Goal: Task Accomplishment & Management: Manage account settings

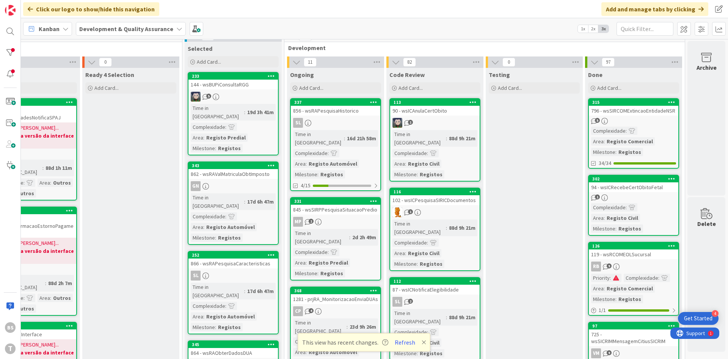
scroll to position [0, 143]
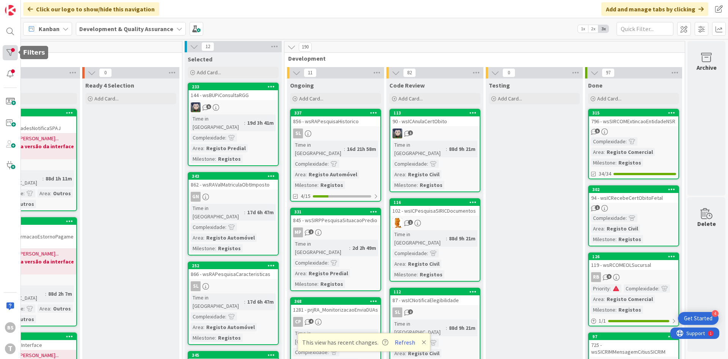
click at [12, 50] on div at bounding box center [10, 52] width 15 height 15
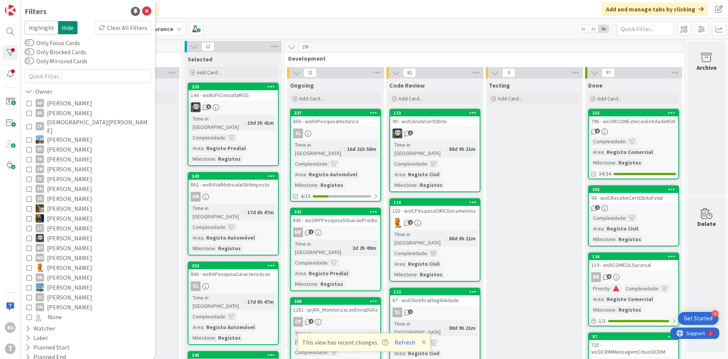
scroll to position [80, 0]
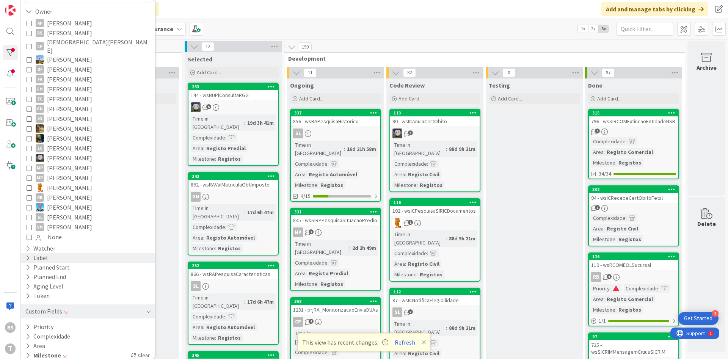
click at [56, 253] on div "Label" at bounding box center [88, 257] width 134 height 9
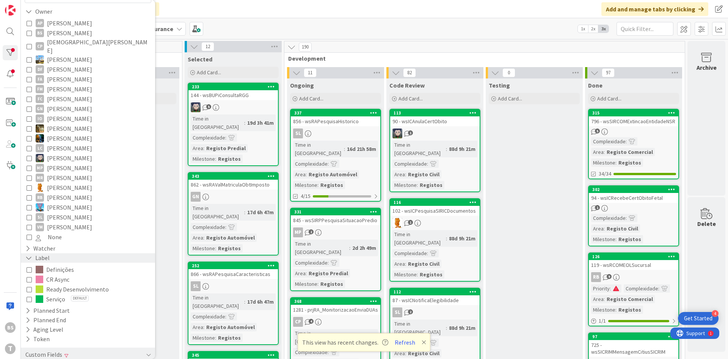
click at [54, 253] on div "Label" at bounding box center [88, 257] width 134 height 9
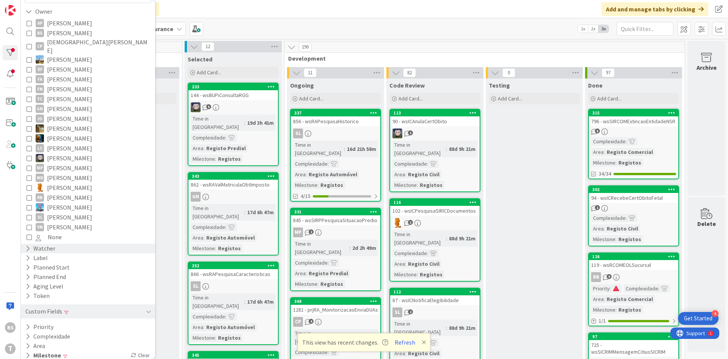
click at [58, 244] on div "Watcher" at bounding box center [88, 248] width 134 height 9
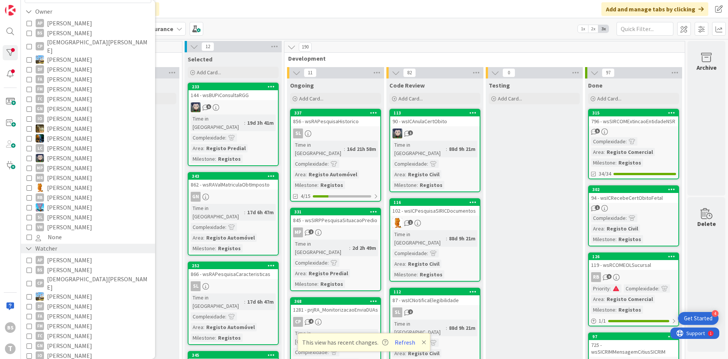
click at [58, 244] on div "Watcher" at bounding box center [88, 248] width 134 height 9
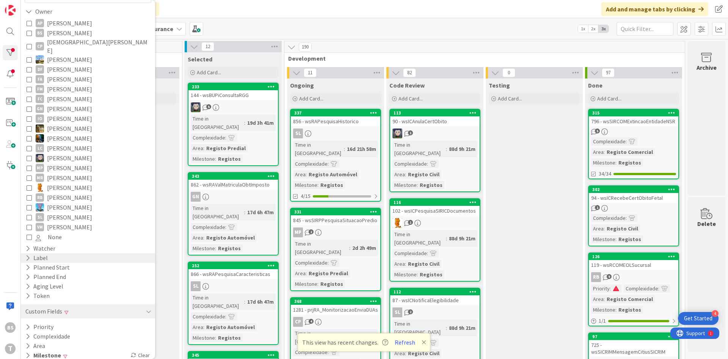
click at [66, 253] on div "Label" at bounding box center [88, 257] width 134 height 9
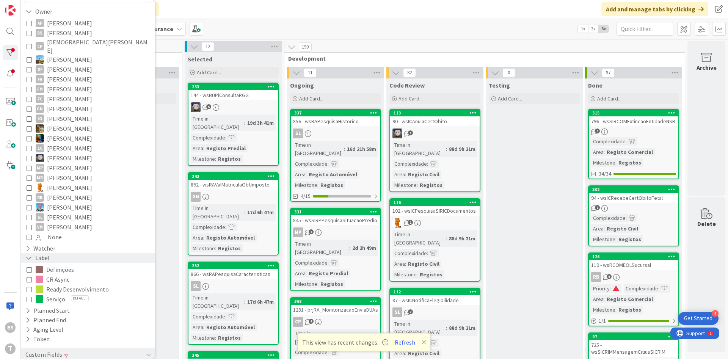
click at [66, 253] on div "Label" at bounding box center [88, 257] width 134 height 9
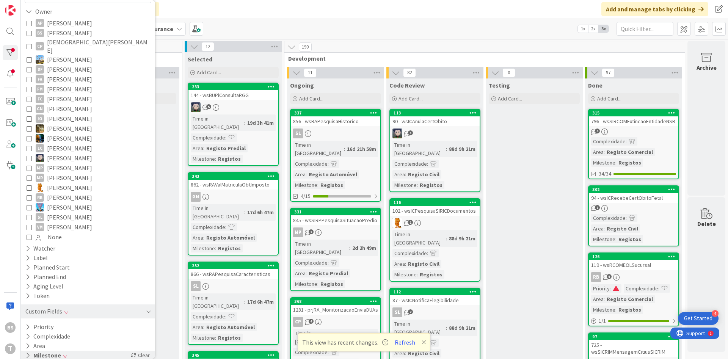
click at [98, 351] on div "Milestone Clear" at bounding box center [88, 355] width 134 height 9
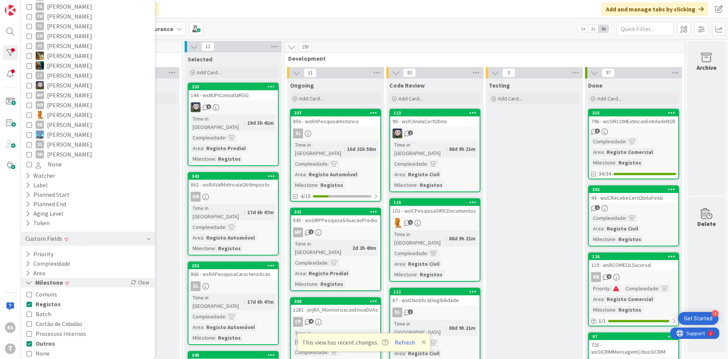
click at [104, 278] on div "Milestone Clear" at bounding box center [88, 282] width 134 height 9
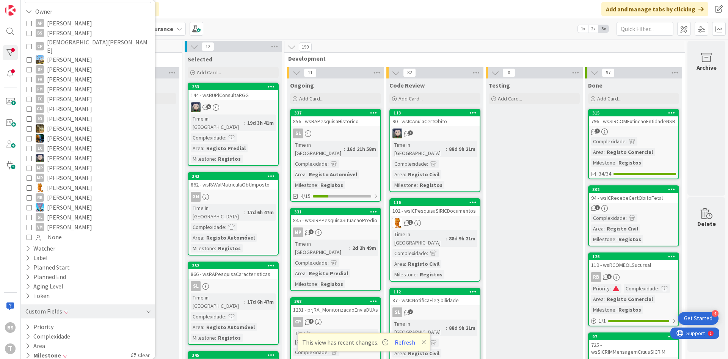
click at [105, 353] on div "Filters Highlight Hide Clear All Filters Only Focus Cards Only Blocked Cards On…" at bounding box center [88, 179] width 134 height 359
click at [104, 351] on div "Milestone Clear" at bounding box center [88, 355] width 134 height 9
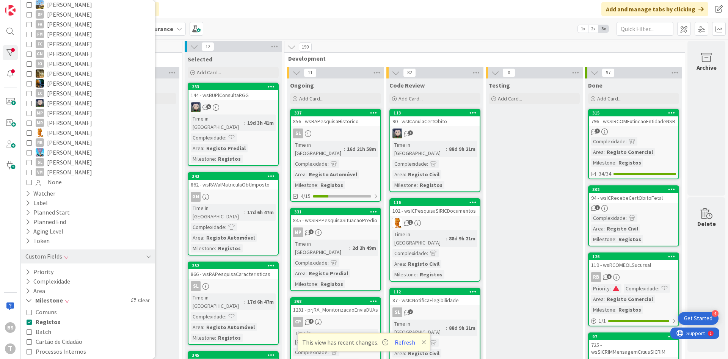
scroll to position [153, 0]
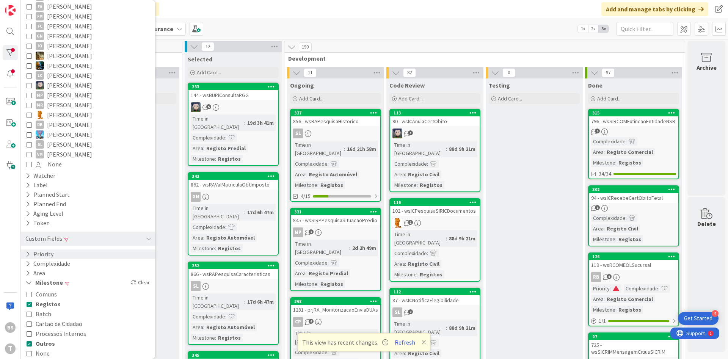
click at [69, 250] on div "Priority" at bounding box center [88, 253] width 134 height 9
click at [50, 290] on span "Low" at bounding box center [46, 295] width 20 height 10
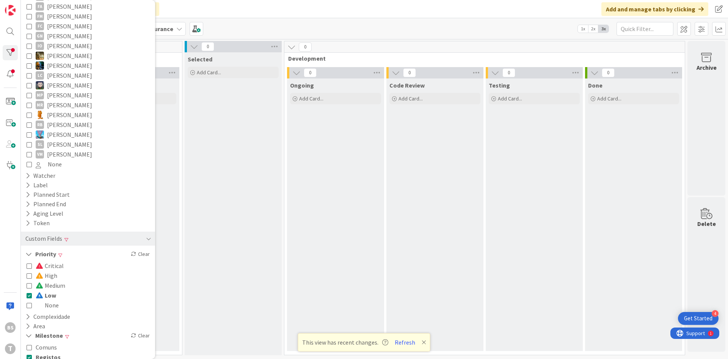
click at [50, 290] on span "Low" at bounding box center [46, 295] width 20 height 10
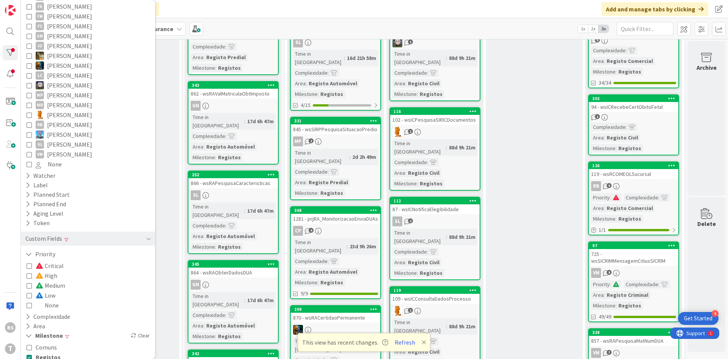
scroll to position [45, 143]
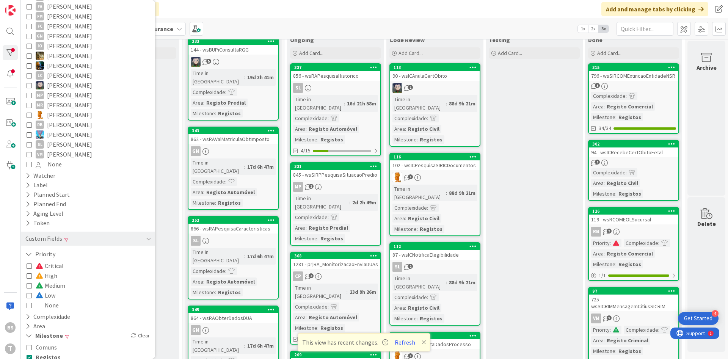
click at [637, 158] on link "302 94 - wsICRecebeCertObitoFetal 1 Complexidade : Area : Registo Civil Milesto…" at bounding box center [633, 170] width 91 height 61
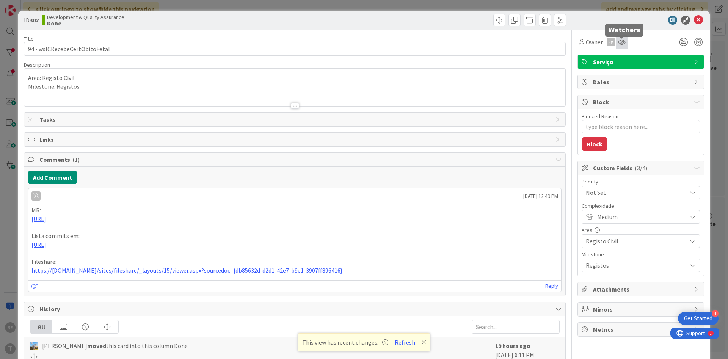
click at [624, 41] on icon at bounding box center [622, 42] width 8 height 6
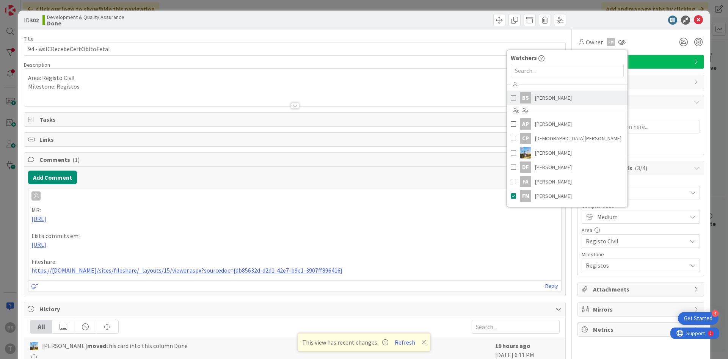
click at [529, 99] on div "BS" at bounding box center [525, 97] width 11 height 11
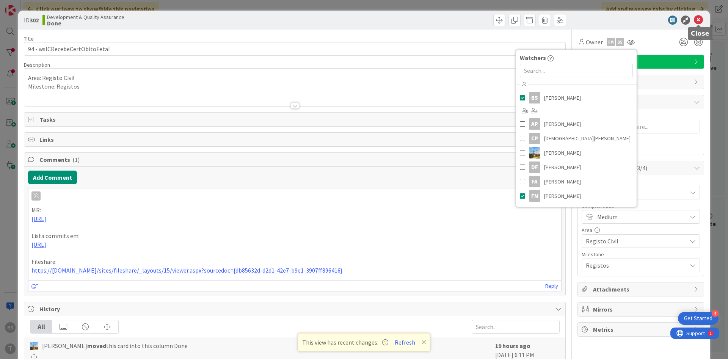
click at [698, 20] on icon at bounding box center [697, 20] width 9 height 9
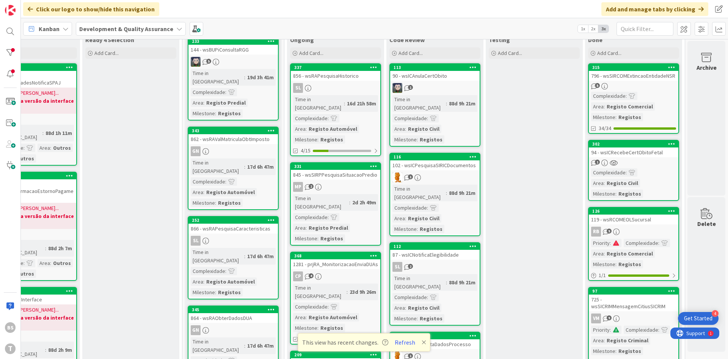
click at [650, 229] on div "RB 9" at bounding box center [633, 232] width 89 height 10
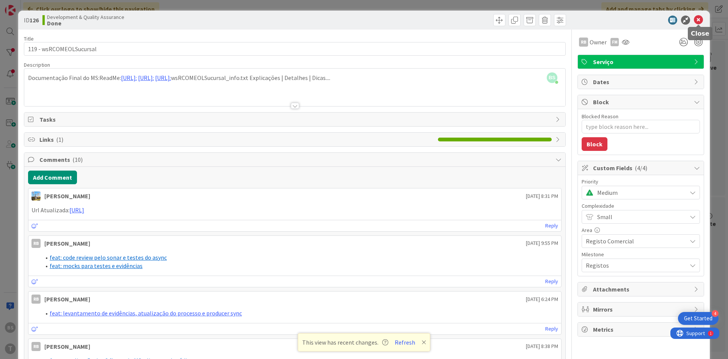
click at [701, 22] on icon at bounding box center [697, 20] width 9 height 9
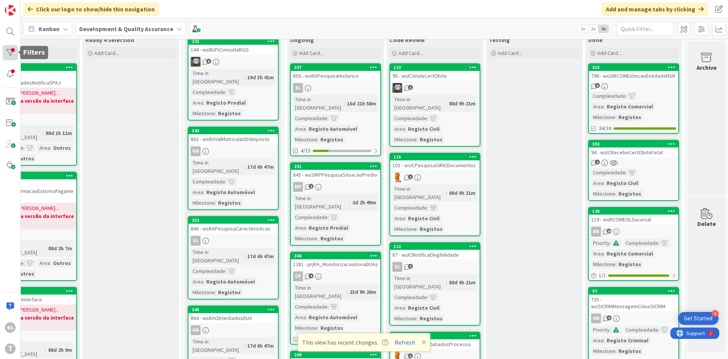
click at [12, 54] on div at bounding box center [10, 52] width 15 height 15
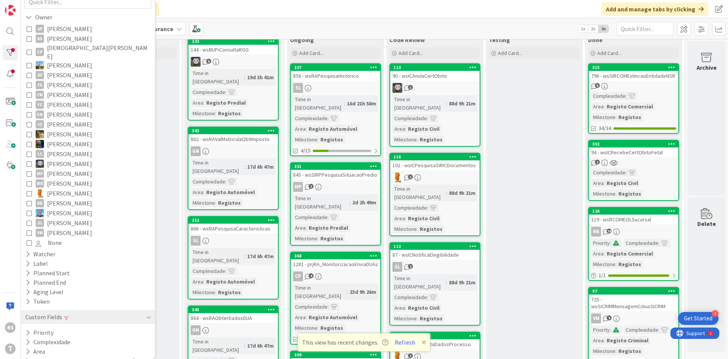
scroll to position [80, 0]
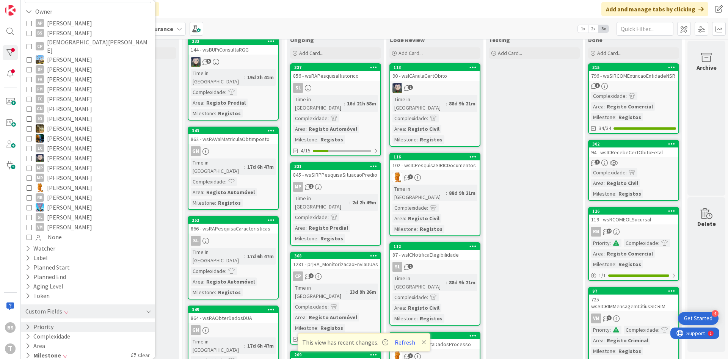
click at [92, 322] on div "Priority" at bounding box center [88, 326] width 134 height 9
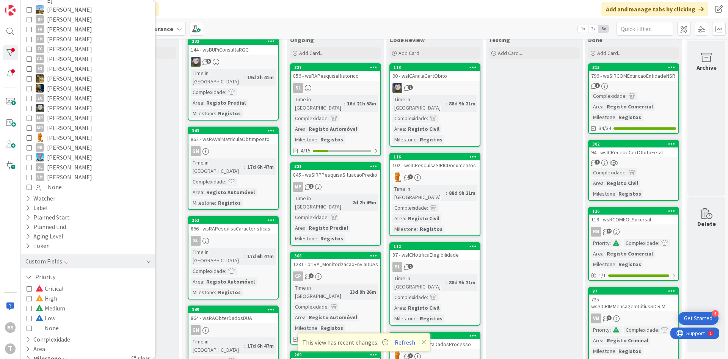
scroll to position [133, 0]
click at [77, 317] on div "Critical High Medium Low None" at bounding box center [88, 304] width 123 height 49
click at [42, 320] on span "None" at bounding box center [47, 325] width 23 height 10
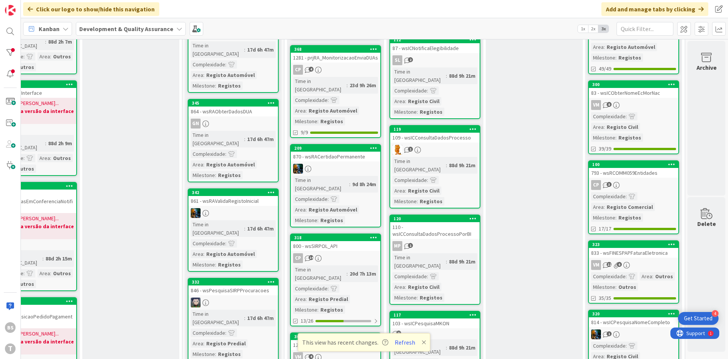
scroll to position [318, 143]
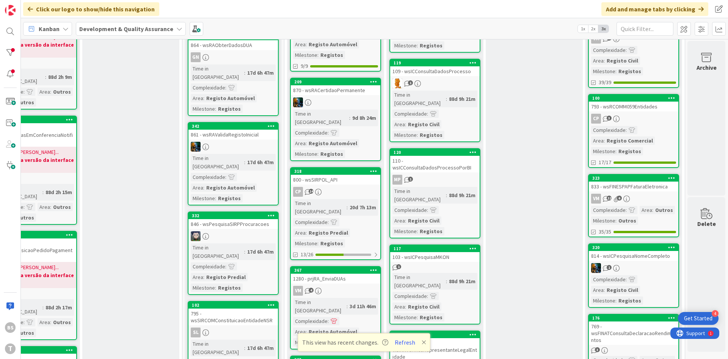
click at [657, 133] on div "Complexidade : Area : Registo Comercial Milestone : Registos" at bounding box center [633, 141] width 85 height 30
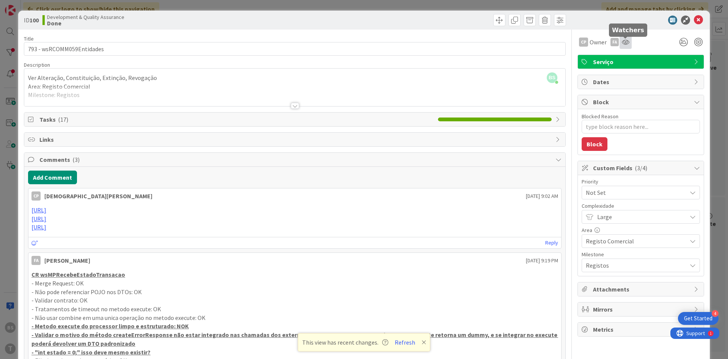
click at [629, 42] on icon at bounding box center [625, 42] width 8 height 6
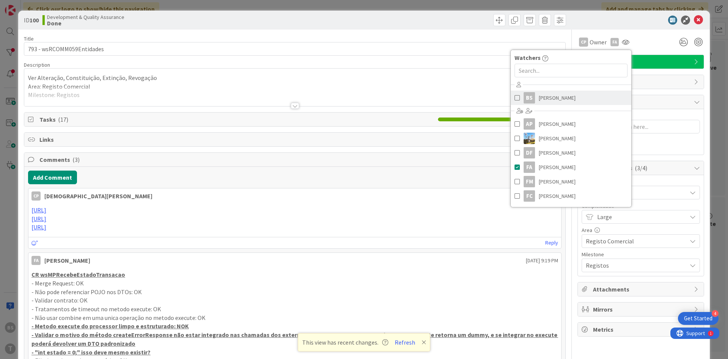
click at [574, 96] on link "BS [PERSON_NAME]" at bounding box center [570, 98] width 121 height 14
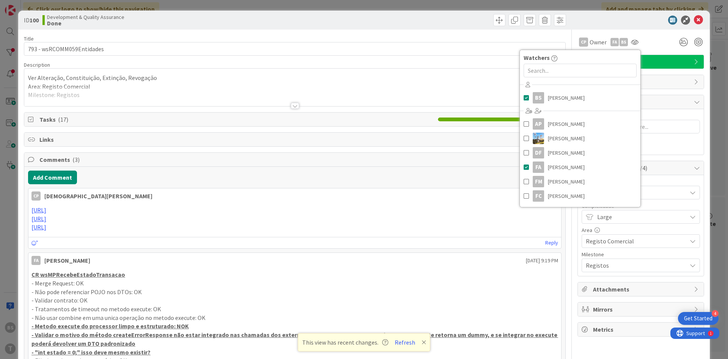
click at [657, 29] on div "ID 100 Development & Quality Assurance Done" at bounding box center [363, 20] width 691 height 19
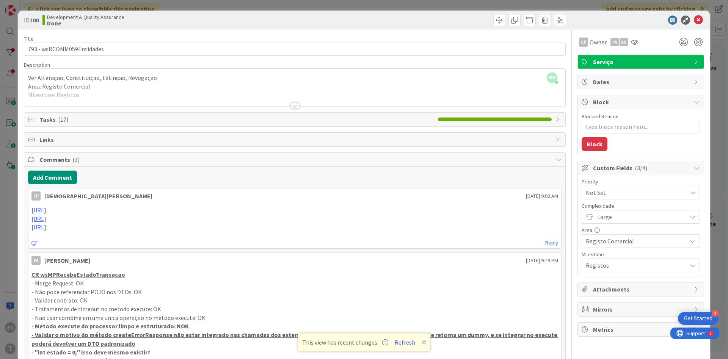
click at [622, 195] on span "Not Set" at bounding box center [633, 192] width 97 height 11
click at [619, 265] on span "Low" at bounding box center [651, 265] width 88 height 11
click at [698, 24] on icon at bounding box center [697, 20] width 9 height 9
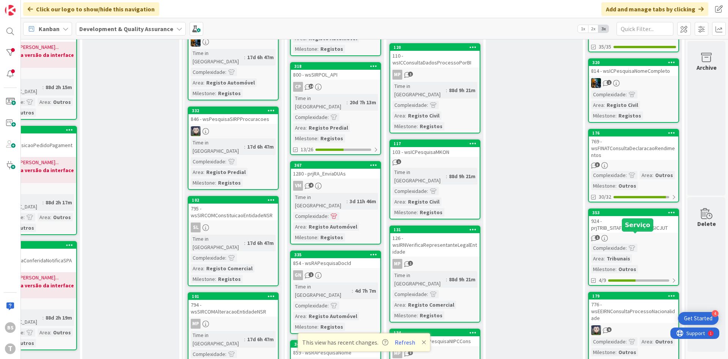
scroll to position [455, 143]
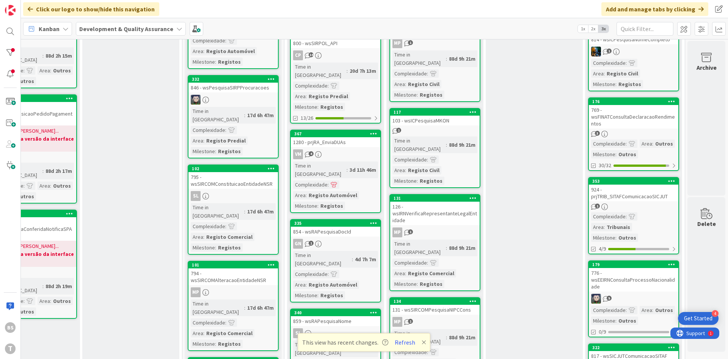
click at [657, 199] on div "924 - prjTRIB_SITAFComunicacaoSICJUT" at bounding box center [633, 193] width 89 height 17
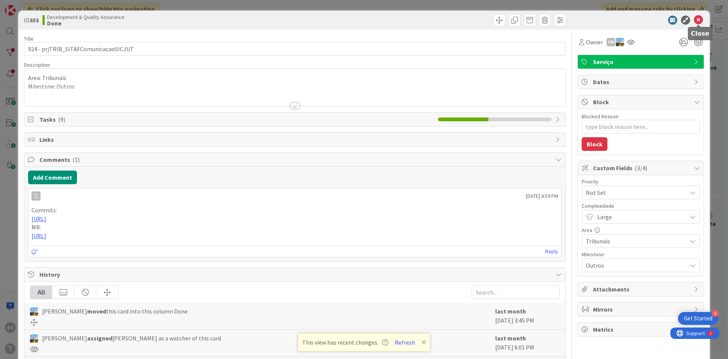
click at [700, 20] on icon at bounding box center [697, 20] width 9 height 9
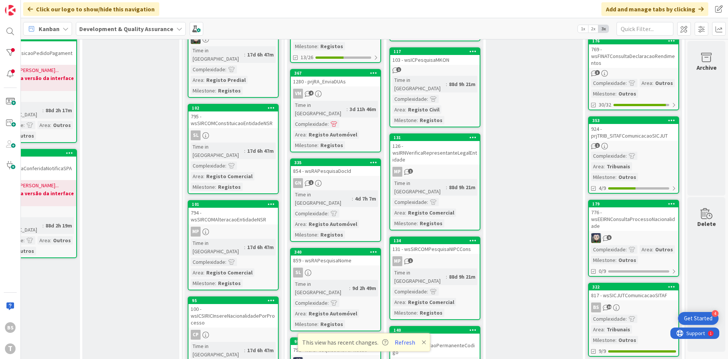
scroll to position [546, 143]
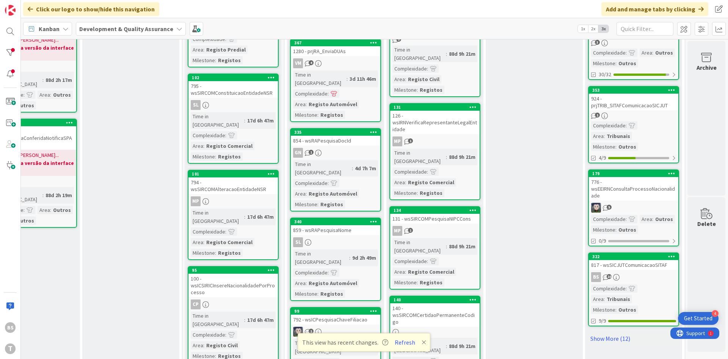
click at [635, 193] on div "776 - wsEEIRNConsultaProcessoNacionalidade" at bounding box center [633, 188] width 89 height 23
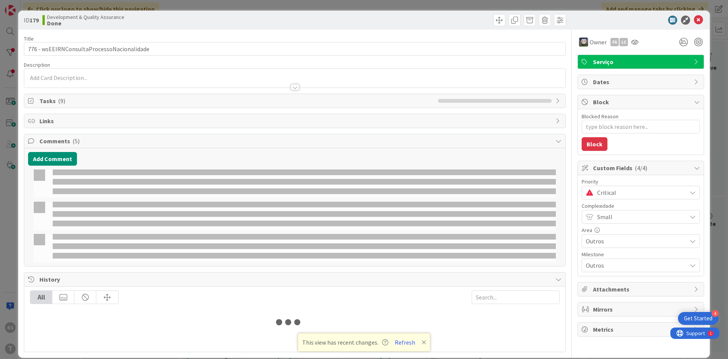
type textarea "x"
select select "java"
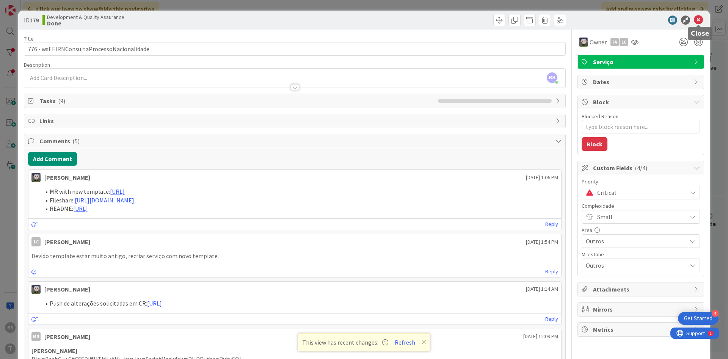
click at [700, 20] on icon at bounding box center [697, 20] width 9 height 9
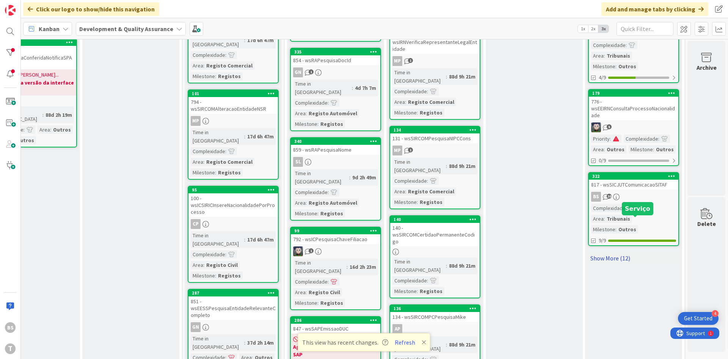
scroll to position [631, 143]
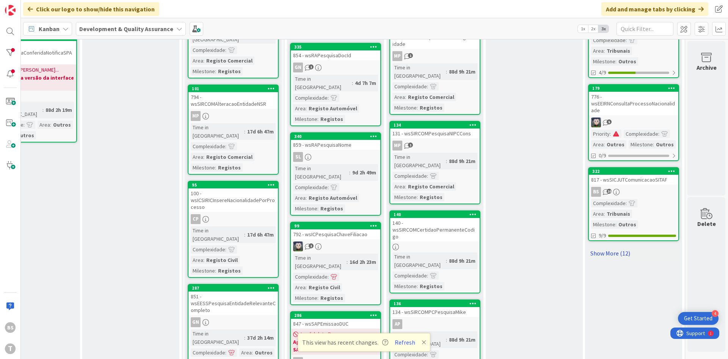
click at [625, 254] on link "Show More (12)" at bounding box center [633, 253] width 91 height 12
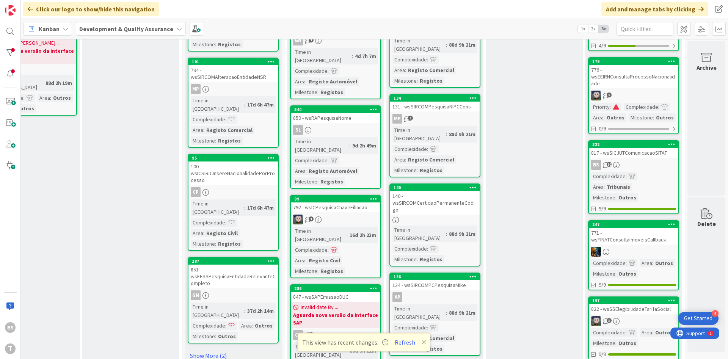
scroll to position [676, 143]
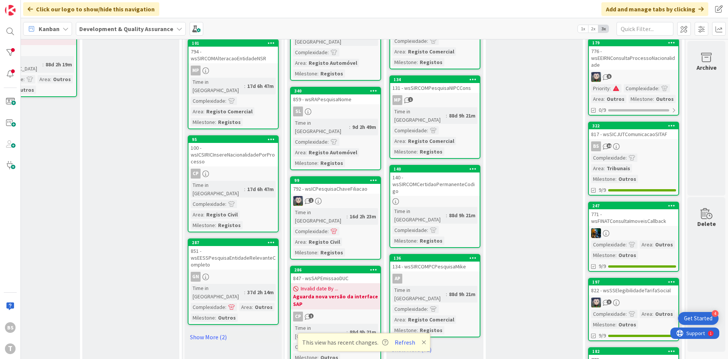
click at [631, 218] on div "771 - wsFINATConsultaImoveisCallback" at bounding box center [633, 217] width 89 height 17
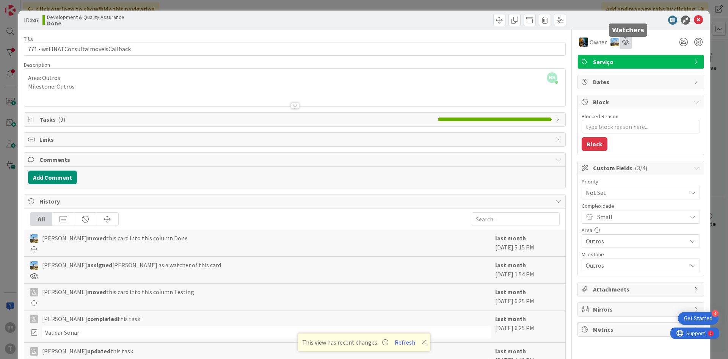
click at [623, 42] on icon at bounding box center [625, 42] width 8 height 6
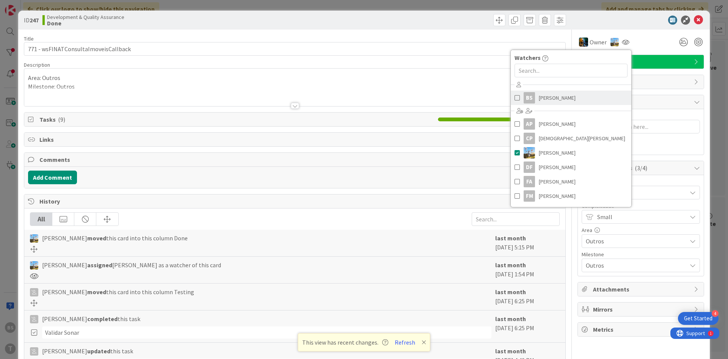
click at [567, 94] on link "BS [PERSON_NAME]" at bounding box center [570, 98] width 121 height 14
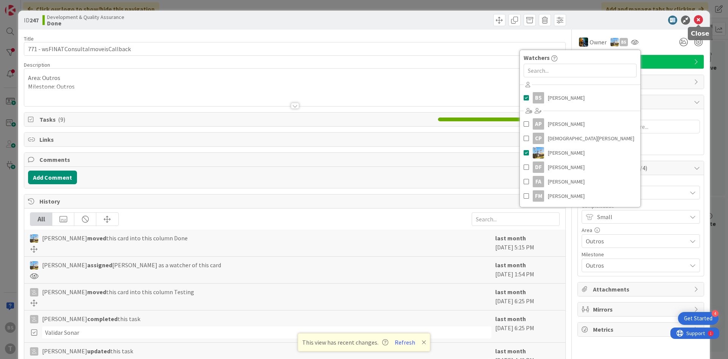
click at [697, 18] on icon at bounding box center [697, 20] width 9 height 9
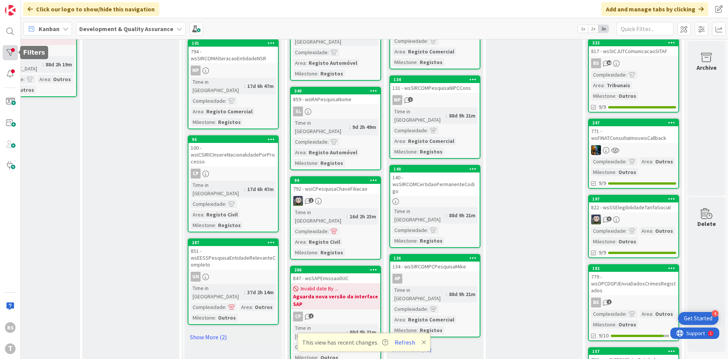
click at [10, 47] on div at bounding box center [10, 52] width 15 height 15
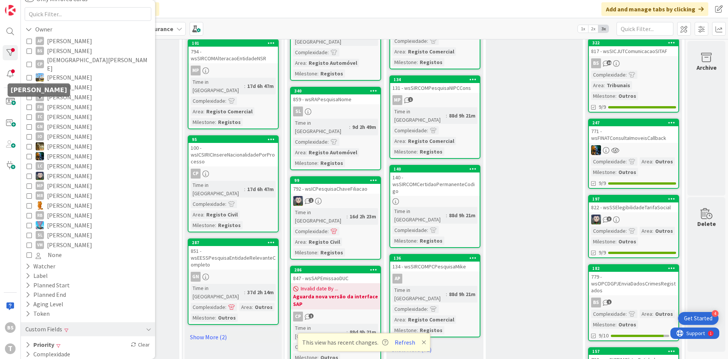
scroll to position [80, 0]
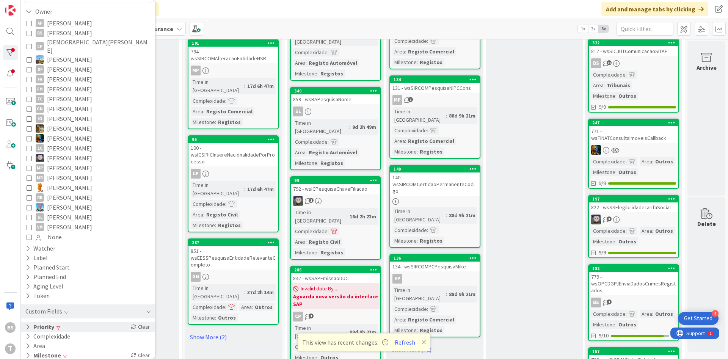
click at [75, 322] on div "Priority Clear" at bounding box center [88, 326] width 134 height 9
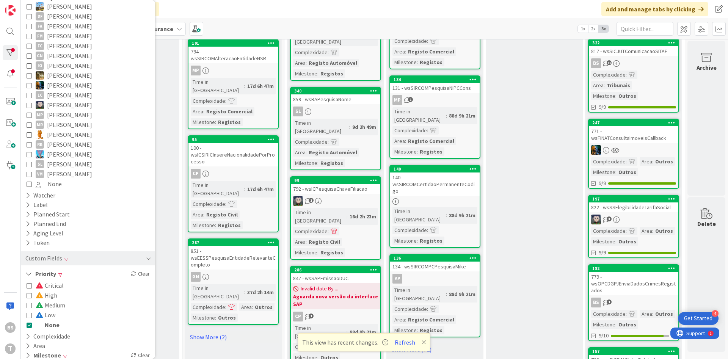
click at [49, 310] on span "Low" at bounding box center [46, 315] width 20 height 10
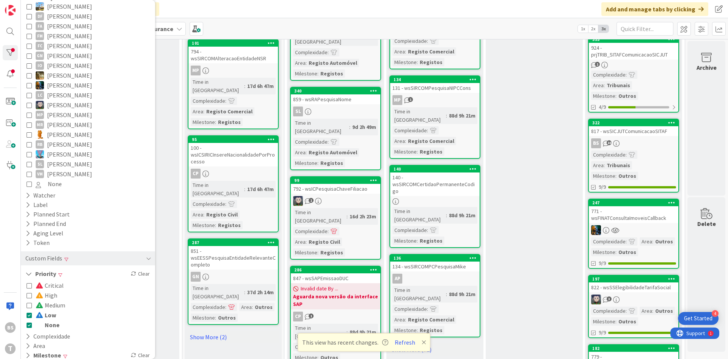
click at [33, 320] on button "None" at bounding box center [43, 325] width 33 height 10
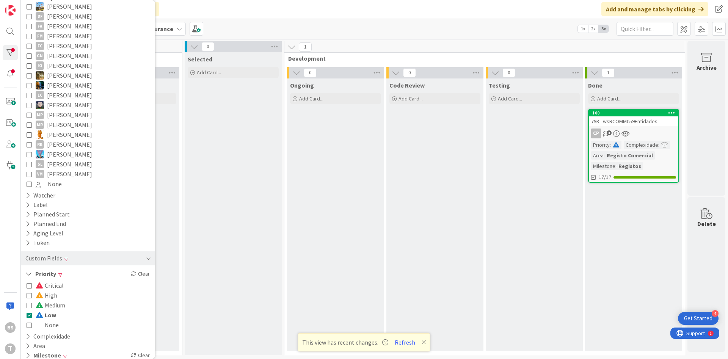
scroll to position [0, 143]
click at [32, 310] on button "Low" at bounding box center [42, 315] width 30 height 10
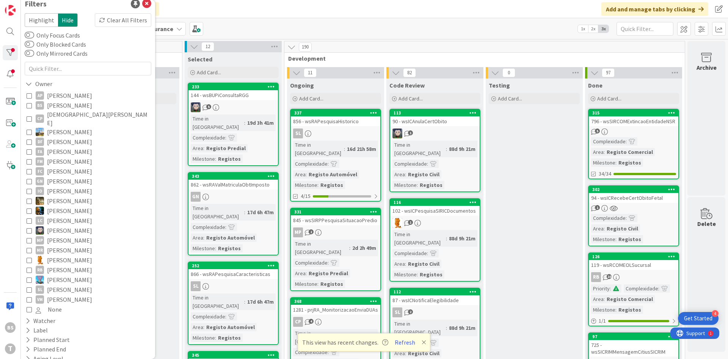
scroll to position [0, 0]
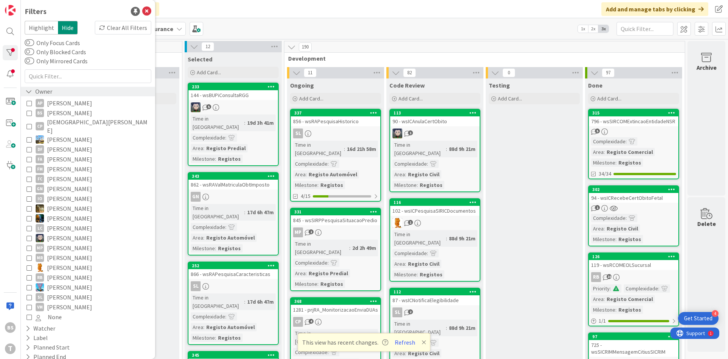
click at [41, 90] on div "Owner" at bounding box center [39, 91] width 28 height 9
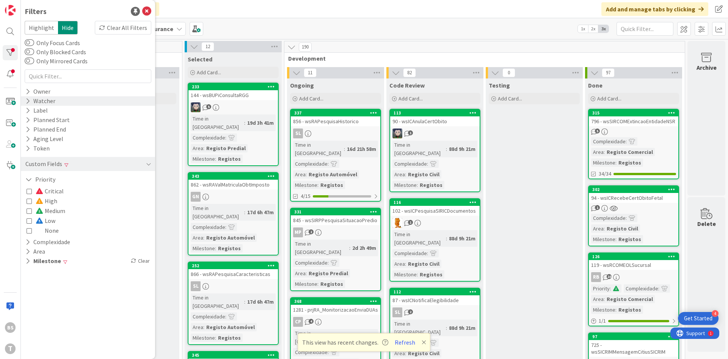
click at [48, 103] on div "Watcher" at bounding box center [40, 100] width 31 height 9
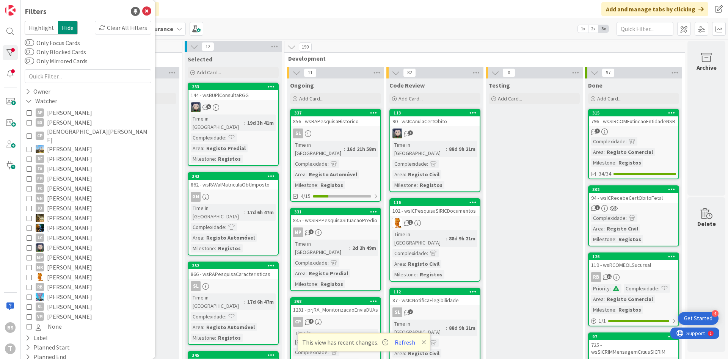
click at [53, 122] on span "[PERSON_NAME]" at bounding box center [69, 122] width 45 height 10
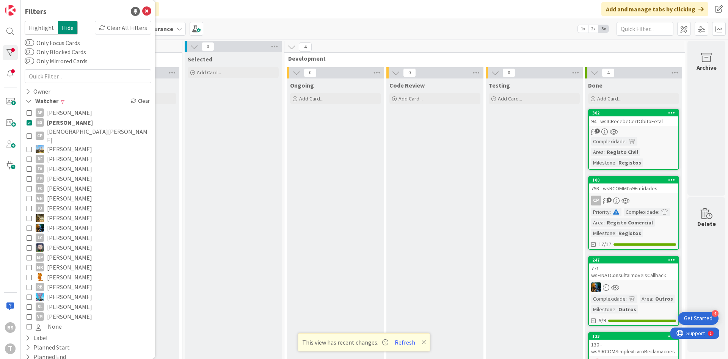
click at [519, 205] on div "Testing Add Card..." at bounding box center [533, 236] width 97 height 317
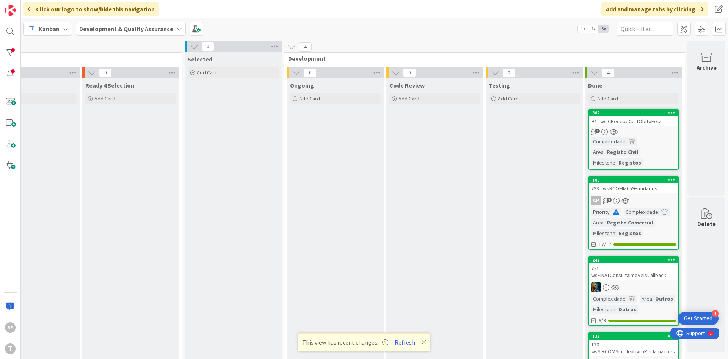
scroll to position [44, 143]
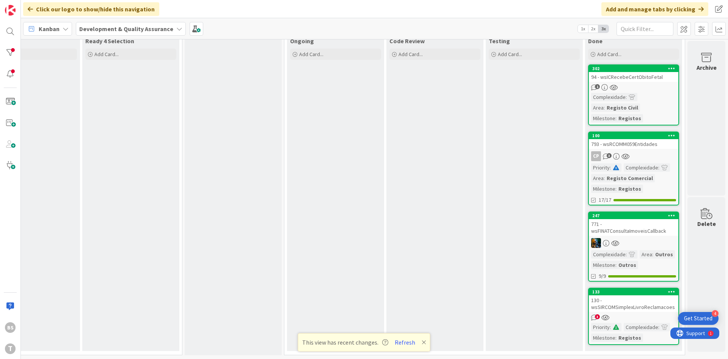
click at [639, 304] on div "130 - wsSIRCOMSimplexLivroReclamacoes" at bounding box center [633, 303] width 89 height 17
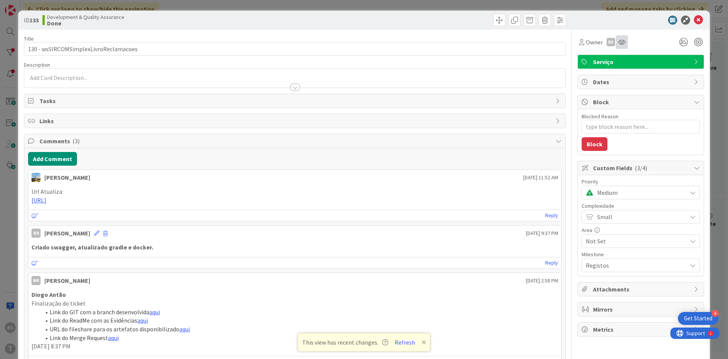
click at [619, 44] on icon at bounding box center [622, 42] width 8 height 6
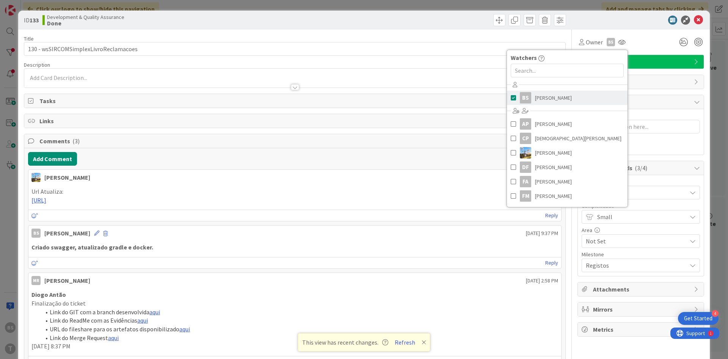
click at [549, 100] on span "[PERSON_NAME]" at bounding box center [553, 97] width 37 height 11
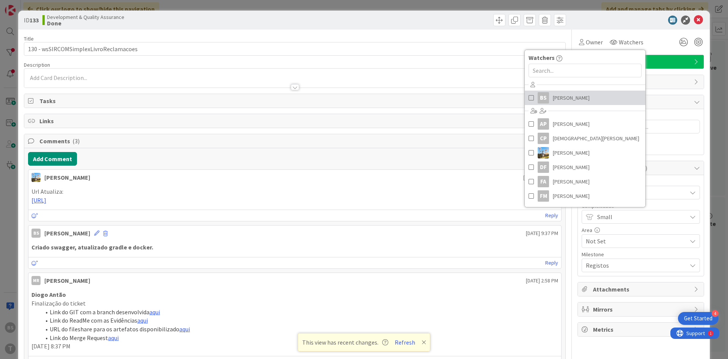
scroll to position [0, 143]
click at [697, 21] on icon at bounding box center [697, 20] width 9 height 9
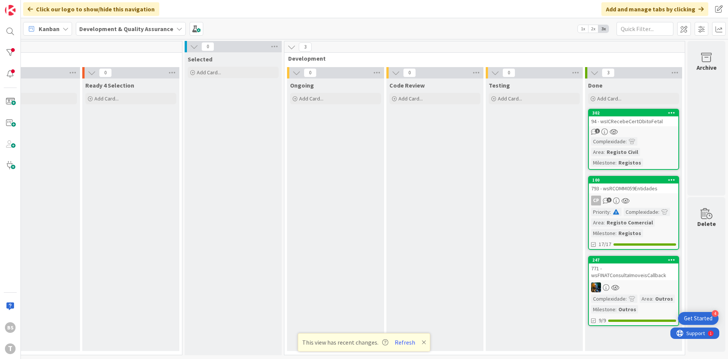
click at [626, 279] on div "771 - wsFINATConsultaImoveisCallback" at bounding box center [633, 271] width 89 height 17
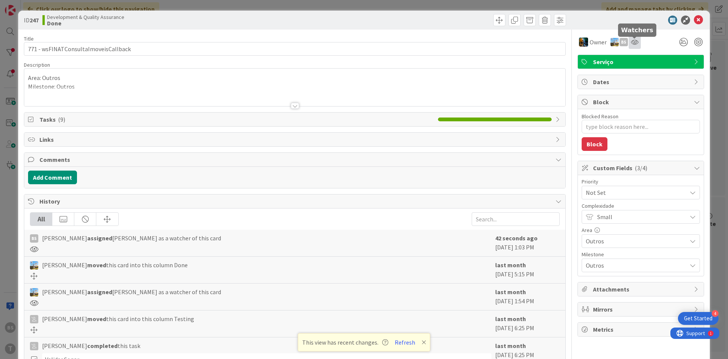
click at [634, 43] on icon at bounding box center [635, 42] width 8 height 6
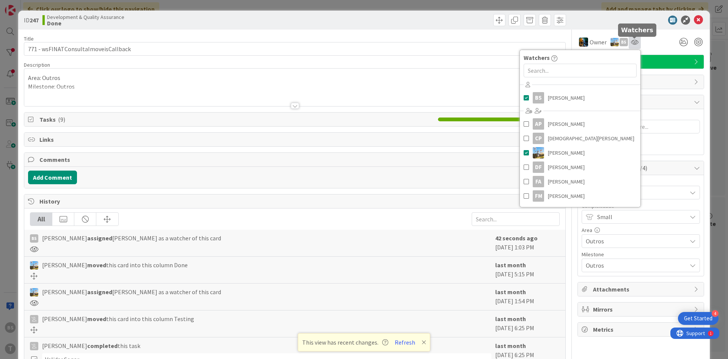
click at [634, 43] on icon at bounding box center [635, 42] width 8 height 6
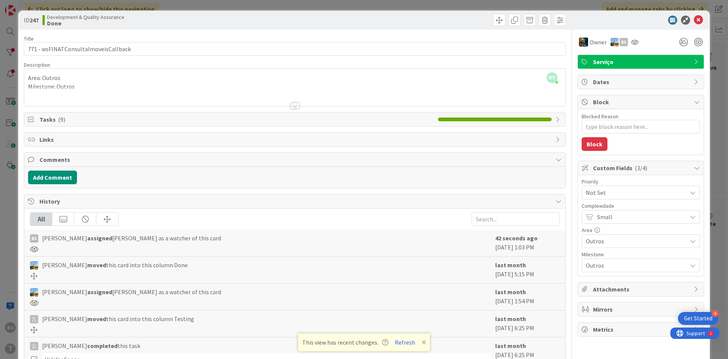
click at [612, 194] on span "Not Set" at bounding box center [633, 192] width 97 height 11
click at [628, 271] on span "Low" at bounding box center [651, 265] width 88 height 11
click at [693, 17] on icon at bounding box center [697, 20] width 9 height 9
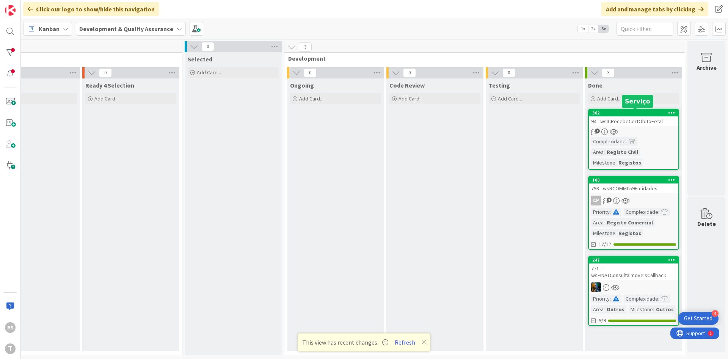
click at [626, 126] on link "302 94 - wsICRecebeCertObitoFetal 1 Complexidade : Area : Registo Civil Milesto…" at bounding box center [633, 139] width 91 height 61
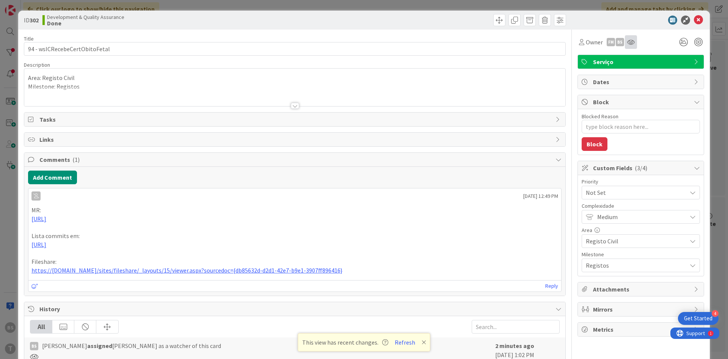
click at [635, 45] on div at bounding box center [631, 42] width 12 height 14
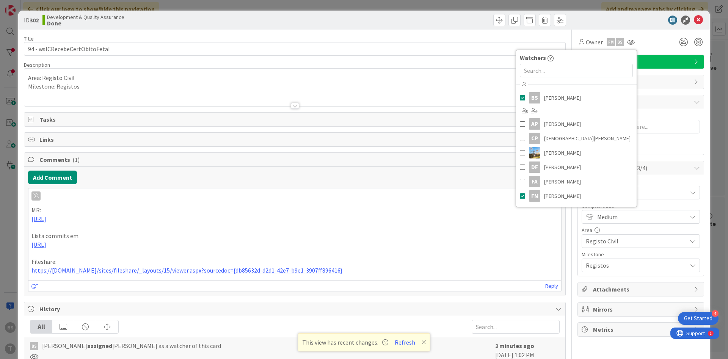
click at [656, 34] on div "Owner FM BS Watchers BS [PERSON_NAME] CP [PERSON_NAME] DF [PERSON_NAME] FA [PER…" at bounding box center [640, 39] width 127 height 19
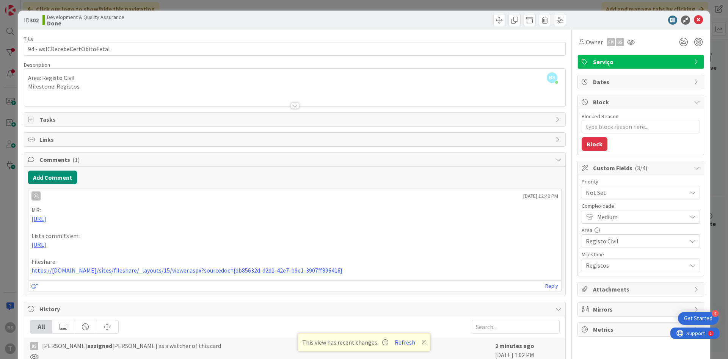
click at [647, 196] on span "Not Set" at bounding box center [633, 192] width 97 height 11
click at [626, 267] on span "Low" at bounding box center [651, 265] width 88 height 11
click at [700, 22] on icon at bounding box center [697, 20] width 9 height 9
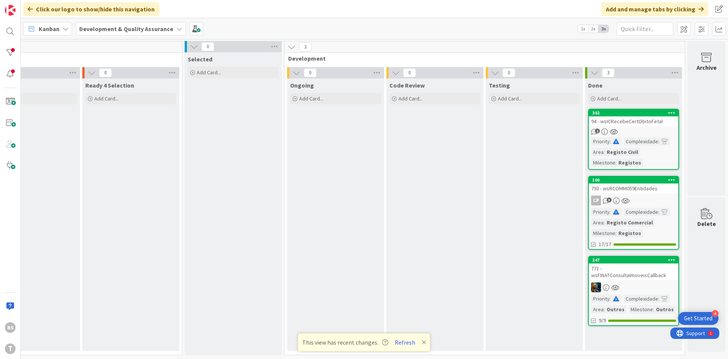
click at [597, 123] on div "94 - wsICRecebeCertObitoFetal" at bounding box center [633, 121] width 89 height 10
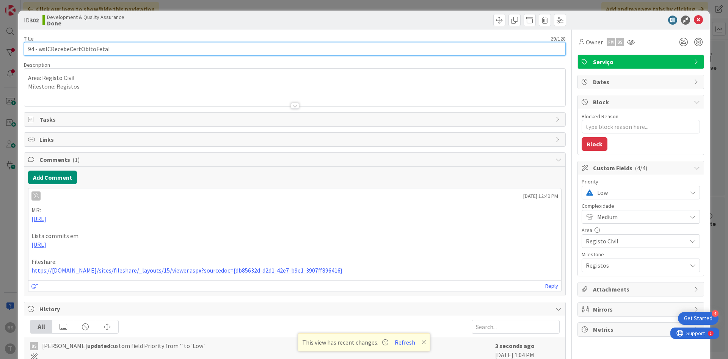
click at [91, 51] on input "94 - wsICRecebeCertObitoFetal" at bounding box center [295, 49] width 542 height 14
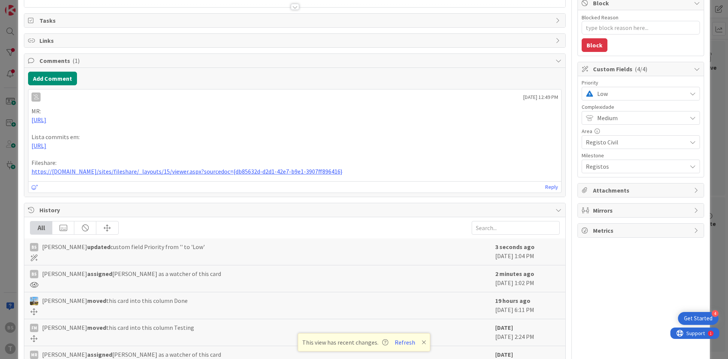
scroll to position [146, 0]
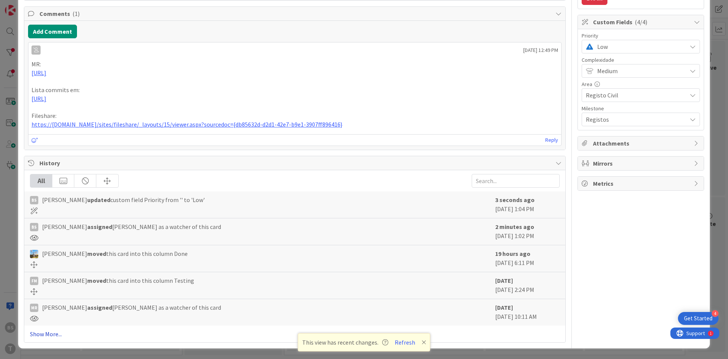
click at [52, 337] on link "Show More..." at bounding box center [294, 333] width 529 height 9
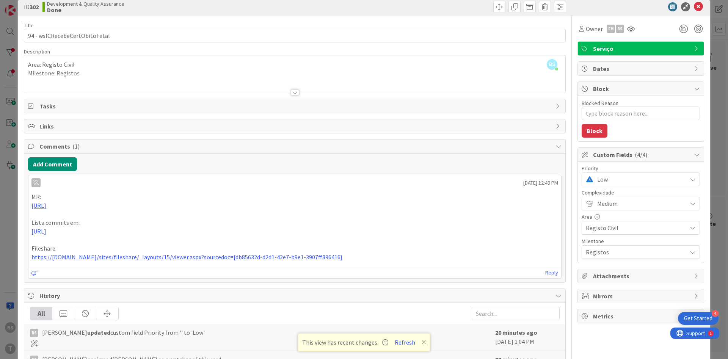
scroll to position [0, 0]
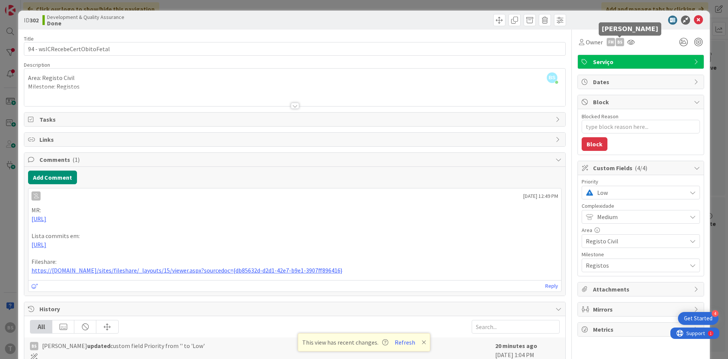
click at [620, 45] on div "BS" at bounding box center [619, 42] width 8 height 8
click at [633, 43] on icon at bounding box center [631, 42] width 8 height 6
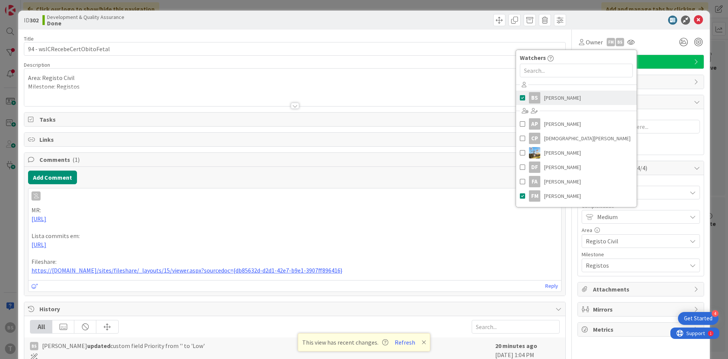
click at [558, 94] on span "[PERSON_NAME]" at bounding box center [562, 97] width 37 height 11
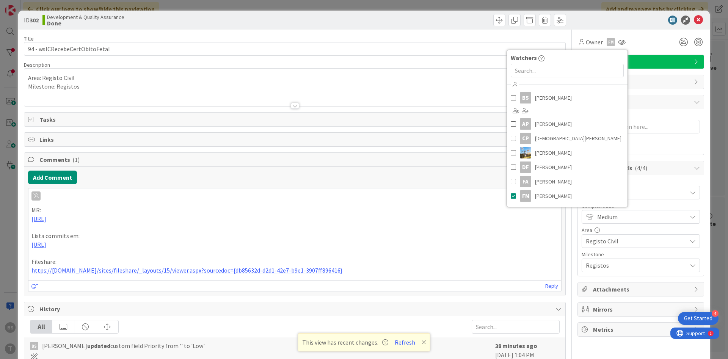
click at [645, 45] on div "Owner FM Watchers BS [PERSON_NAME] [PERSON_NAME] CP [PERSON_NAME] DF [PERSON_NA…" at bounding box center [640, 42] width 127 height 14
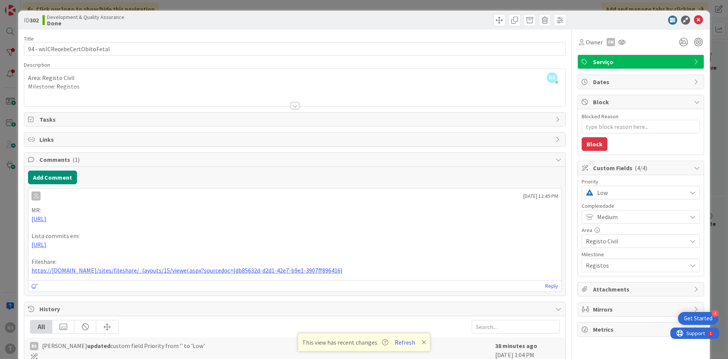
click at [601, 194] on span "Low" at bounding box center [640, 192] width 86 height 11
click at [611, 224] on span "Critical" at bounding box center [651, 224] width 88 height 11
click at [697, 17] on icon at bounding box center [697, 20] width 9 height 9
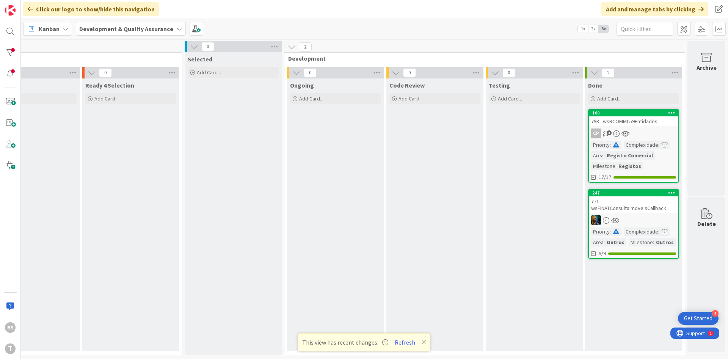
click at [655, 124] on div "793 - wsRCOMM059Entidades" at bounding box center [633, 121] width 89 height 10
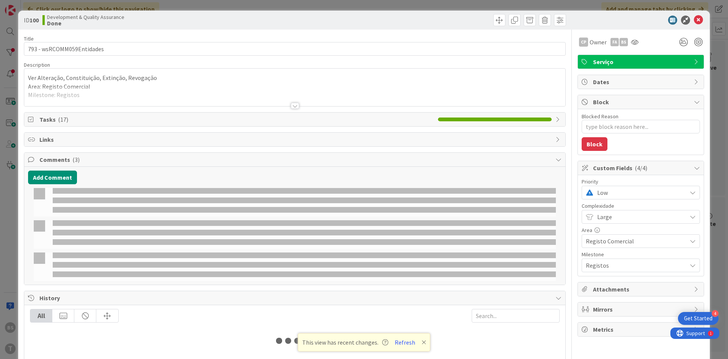
type textarea "x"
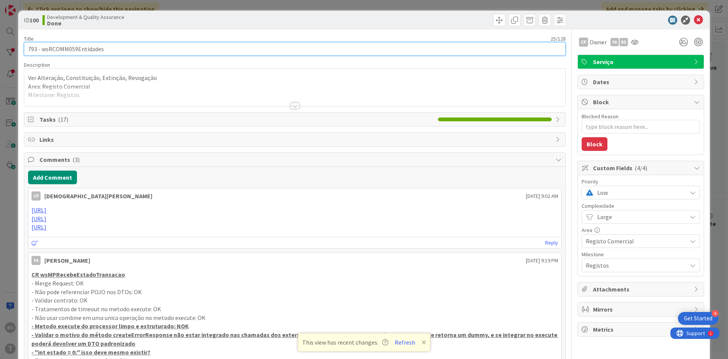
click at [75, 51] on input "793 - wsRCOMM059Entidades" at bounding box center [295, 49] width 542 height 14
click at [80, 47] on input "793 - wsRCOMM059Entidades" at bounding box center [295, 49] width 542 height 14
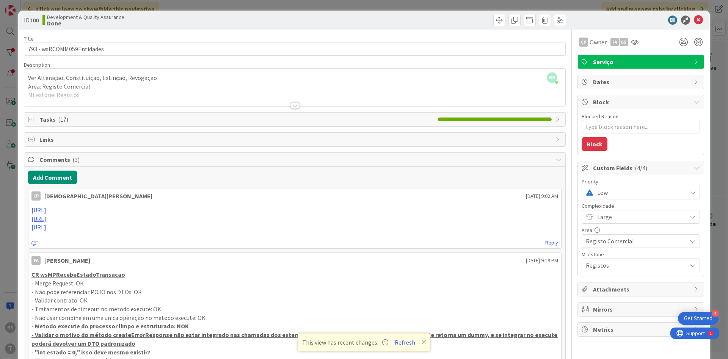
click at [296, 105] on div at bounding box center [295, 106] width 8 height 6
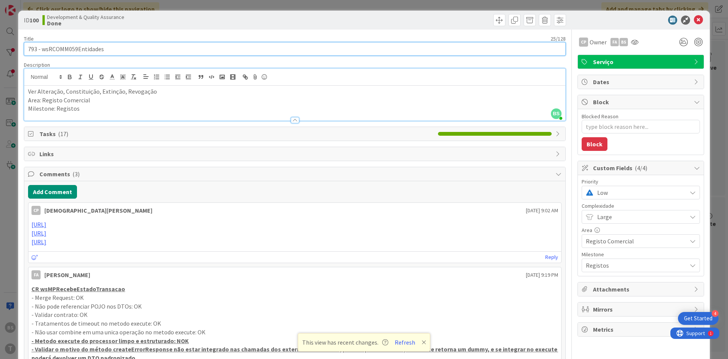
click at [78, 49] on input "793 - wsRCOMM059Entidades" at bounding box center [295, 49] width 542 height 14
click at [80, 47] on input "793 - wsRCOMM059Entidades" at bounding box center [295, 49] width 542 height 14
click at [91, 52] on input "793 - wsRCOMM059Entidades" at bounding box center [295, 49] width 542 height 14
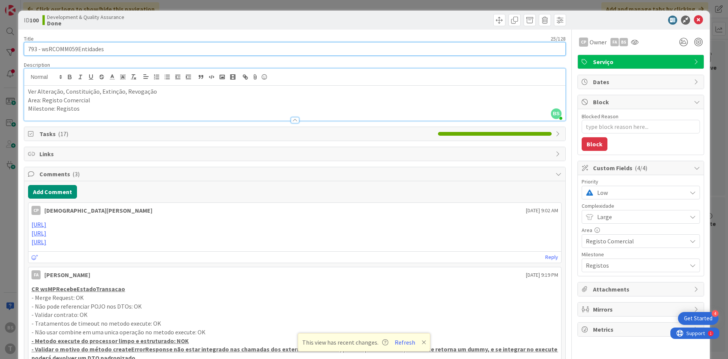
click at [91, 52] on input "793 - wsRCOMM059Entidades" at bounding box center [295, 49] width 542 height 14
click at [83, 50] on input "793 - wsRCOMM059Entidades" at bounding box center [295, 49] width 542 height 14
click at [73, 51] on input "793 - wsRCOMM059Entidades" at bounding box center [295, 49] width 542 height 14
